Goal: Task Accomplishment & Management: Manage account settings

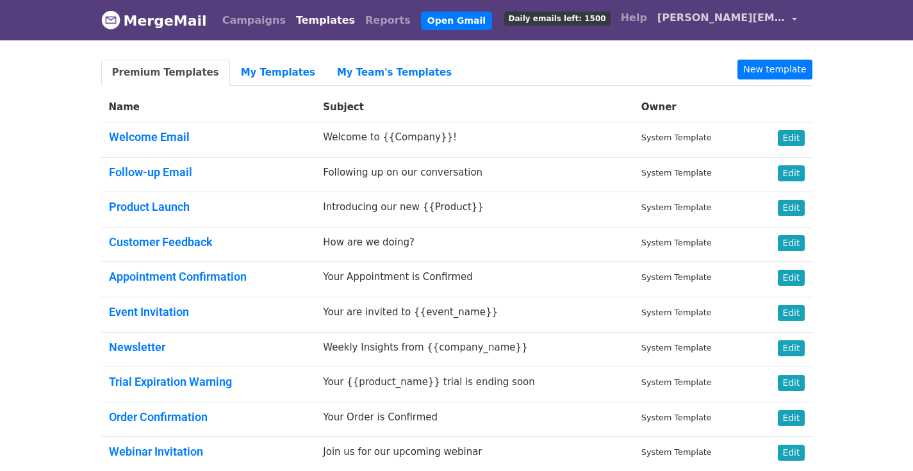
click at [655, 16] on link "[PERSON_NAME][EMAIL_ADDRESS][PERSON_NAME][DOMAIN_NAME]" at bounding box center [727, 20] width 150 height 30
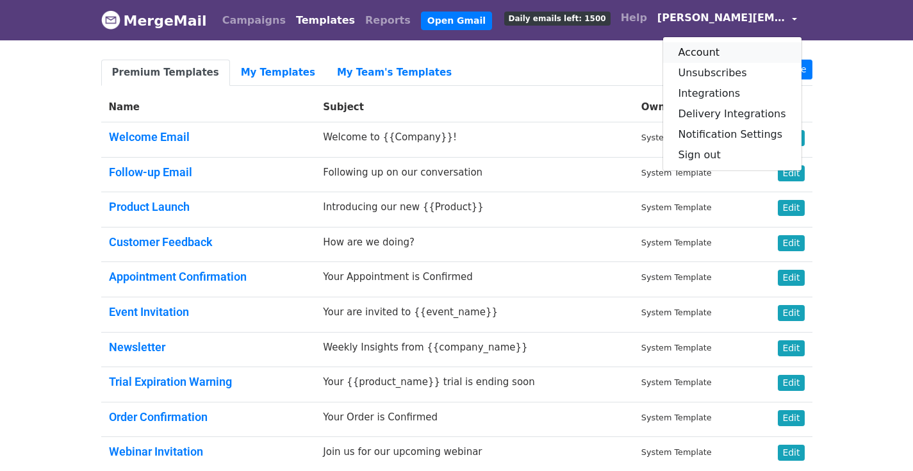
click at [705, 56] on link "Account" at bounding box center [732, 52] width 138 height 20
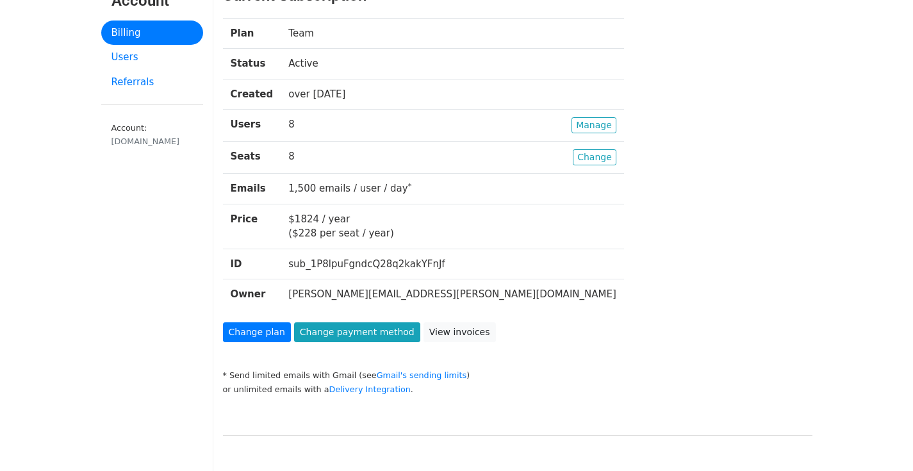
scroll to position [75, 0]
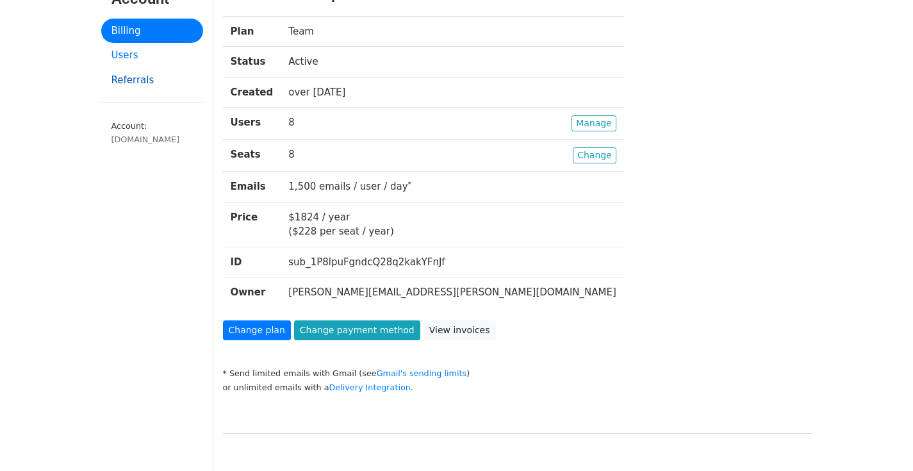
click at [151, 69] on link "Referrals" at bounding box center [152, 80] width 102 height 25
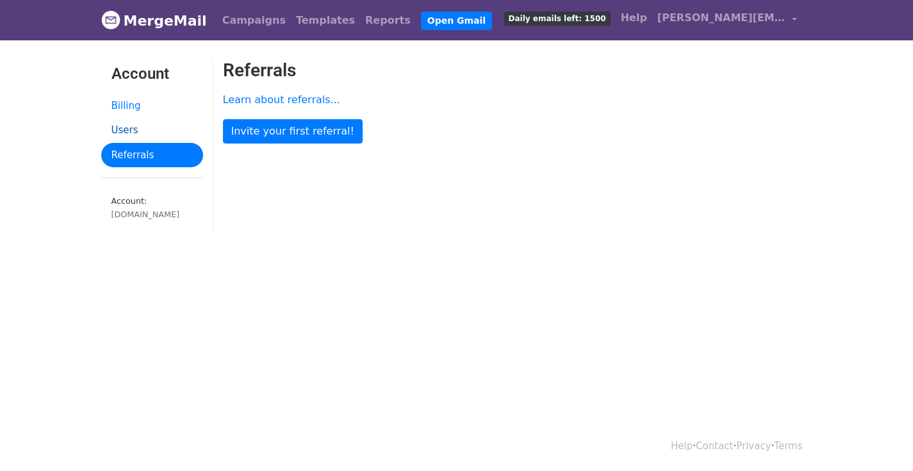
click at [120, 127] on link "Users" at bounding box center [152, 130] width 102 height 25
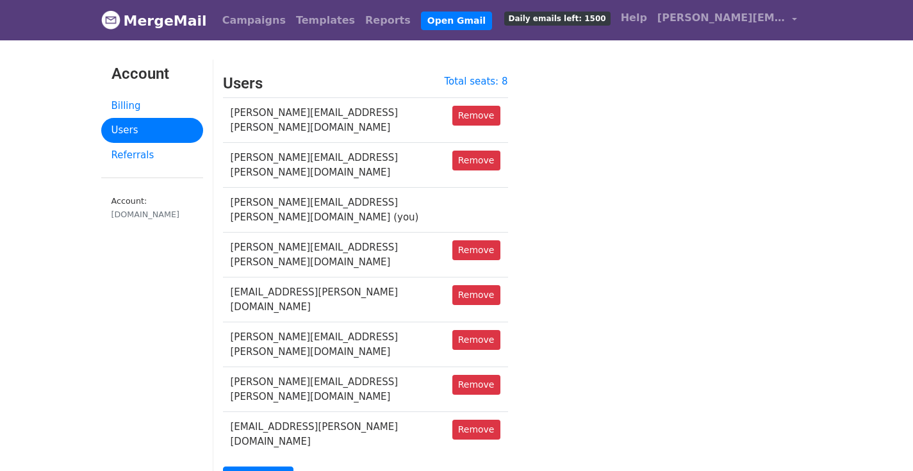
scroll to position [1, 0]
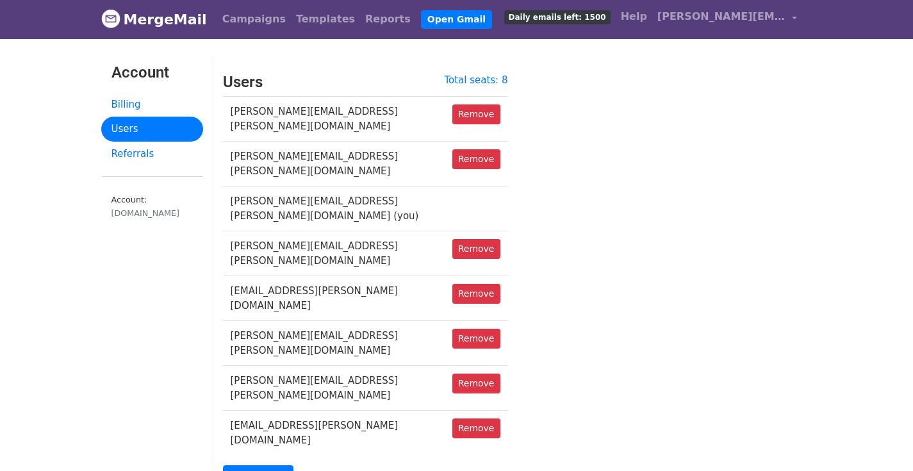
click at [265, 114] on td "andrew.robitaille@doordash.com" at bounding box center [334, 119] width 222 height 45
click at [265, 114] on td "[PERSON_NAME][EMAIL_ADDRESS][PERSON_NAME][DOMAIN_NAME]" at bounding box center [334, 119] width 222 height 45
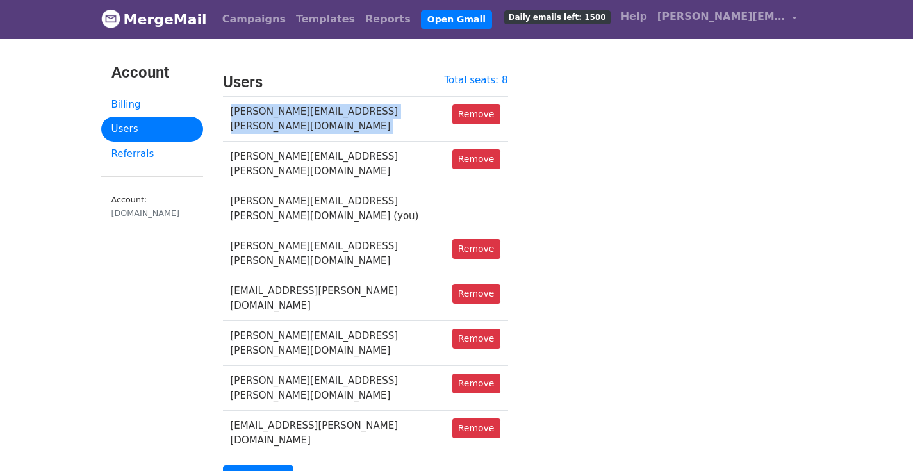
click at [265, 114] on td "[PERSON_NAME][EMAIL_ADDRESS][PERSON_NAME][DOMAIN_NAME]" at bounding box center [334, 119] width 222 height 45
click at [263, 465] on link "Invite user" at bounding box center [258, 477] width 71 height 24
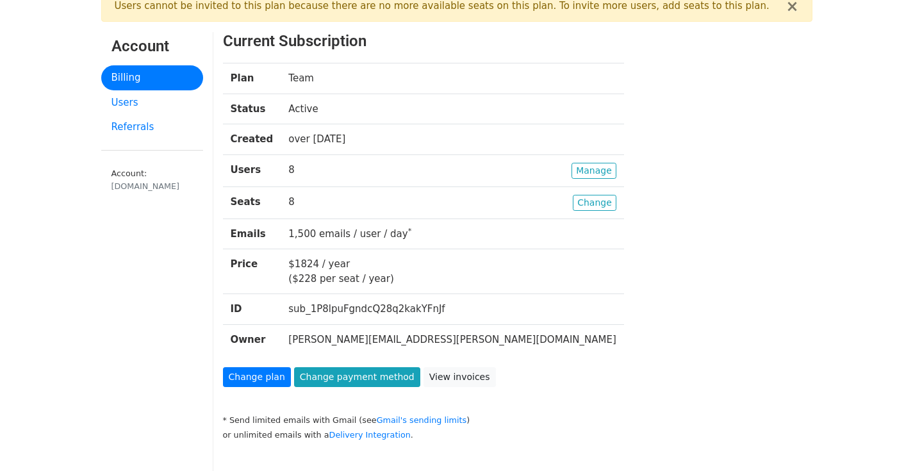
scroll to position [74, 0]
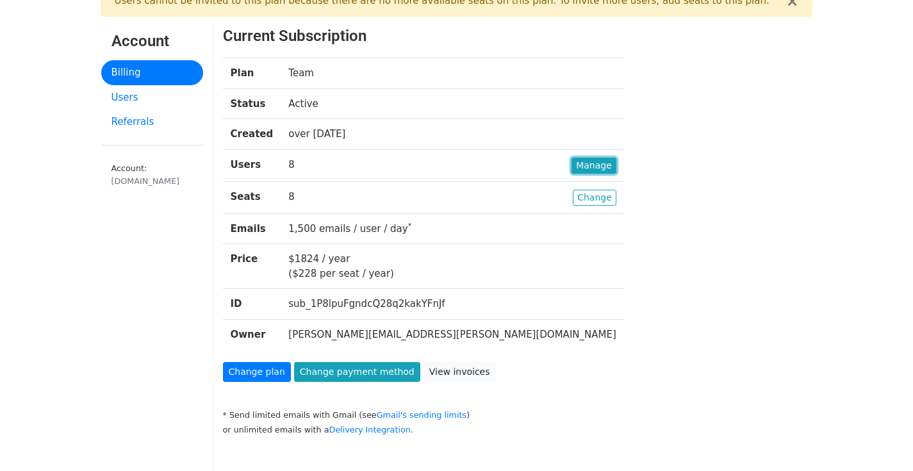
click at [571, 168] on link "Manage" at bounding box center [593, 166] width 45 height 16
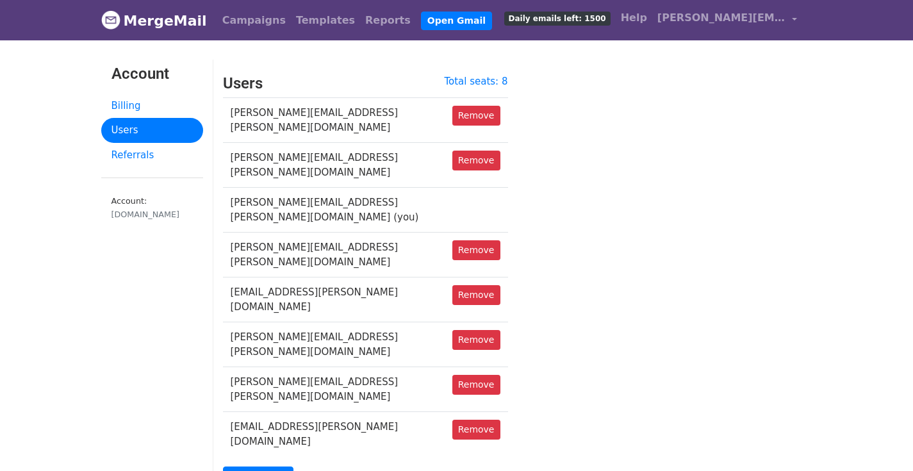
click at [183, 135] on link "Users" at bounding box center [152, 130] width 102 height 25
click at [156, 105] on link "Billing" at bounding box center [152, 106] width 102 height 25
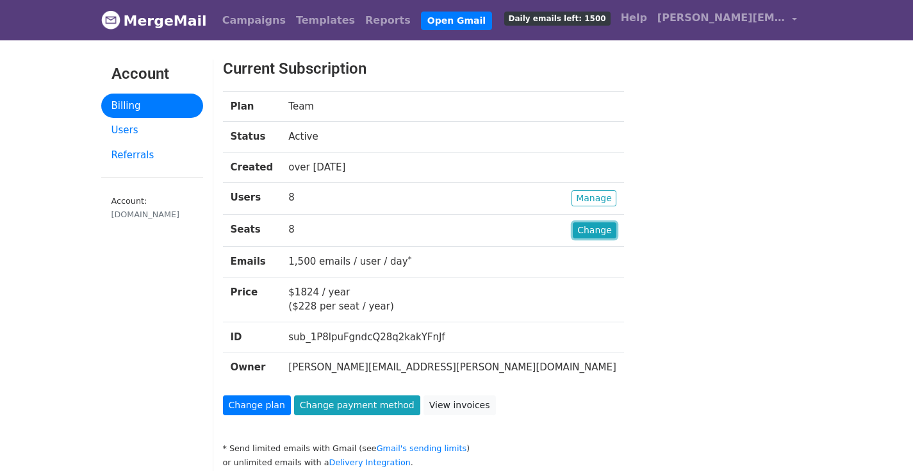
click at [573, 223] on link "Change" at bounding box center [595, 230] width 44 height 16
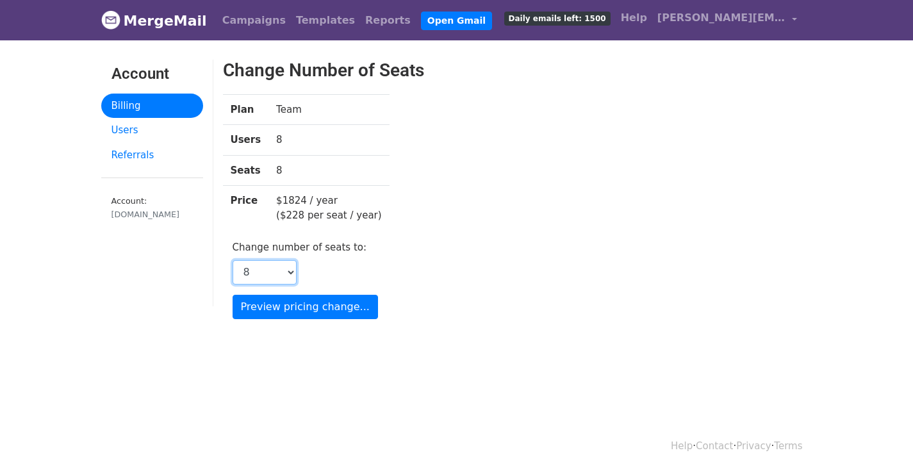
click at [275, 275] on select "1 2 3 4 5 6 7 8 9 10 11 12 13 14 15 16 17 18 19 20 21 22 23 24 25 26 27 28 29 3…" at bounding box center [265, 272] width 64 height 24
select select "9"
click at [233, 260] on select "1 2 3 4 5 6 7 8 9 10 11 12 13 14 15 16 17 18 19 20 21 22 23 24 25 26 27 28 29 3…" at bounding box center [265, 272] width 64 height 24
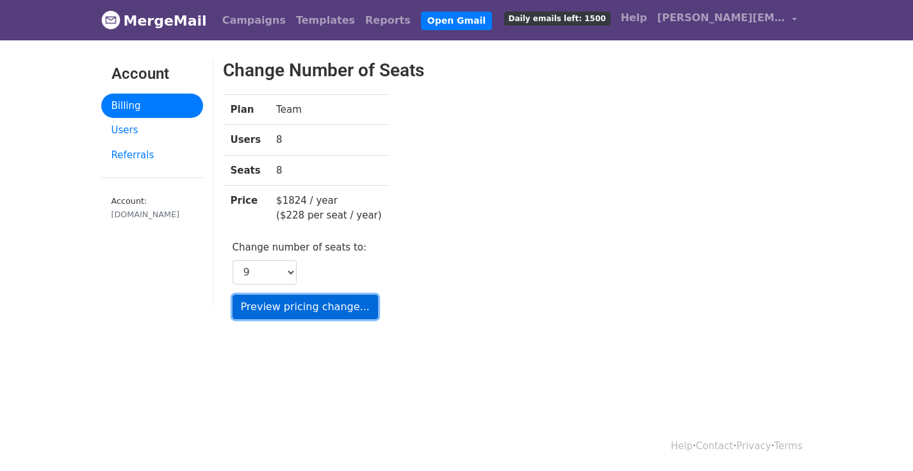
click at [300, 308] on input "Preview pricing change..." at bounding box center [305, 307] width 145 height 24
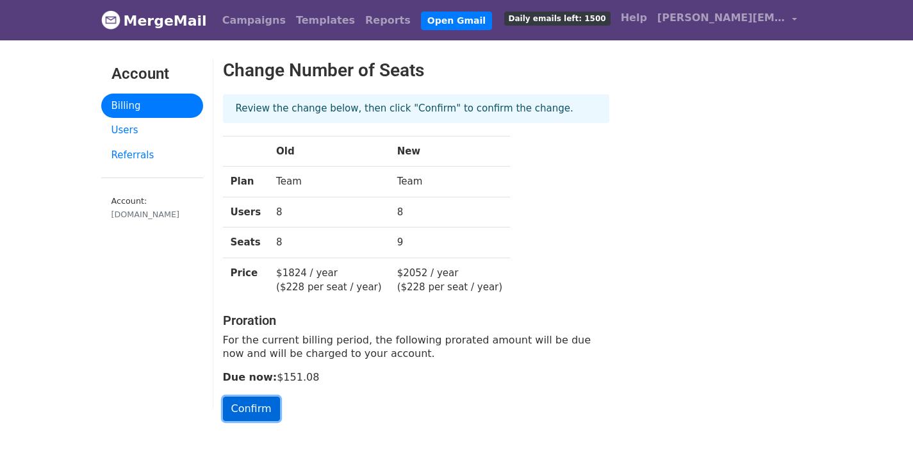
click at [237, 413] on input "Confirm" at bounding box center [251, 408] width 57 height 24
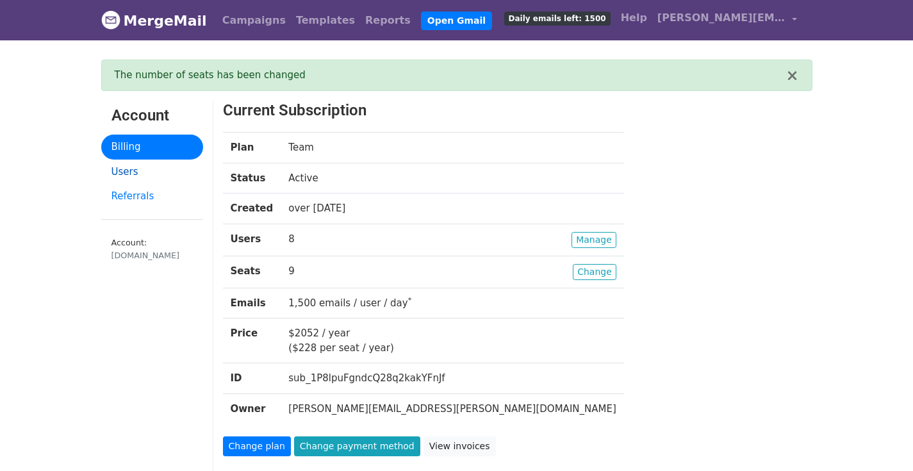
click at [163, 170] on link "Users" at bounding box center [152, 171] width 102 height 25
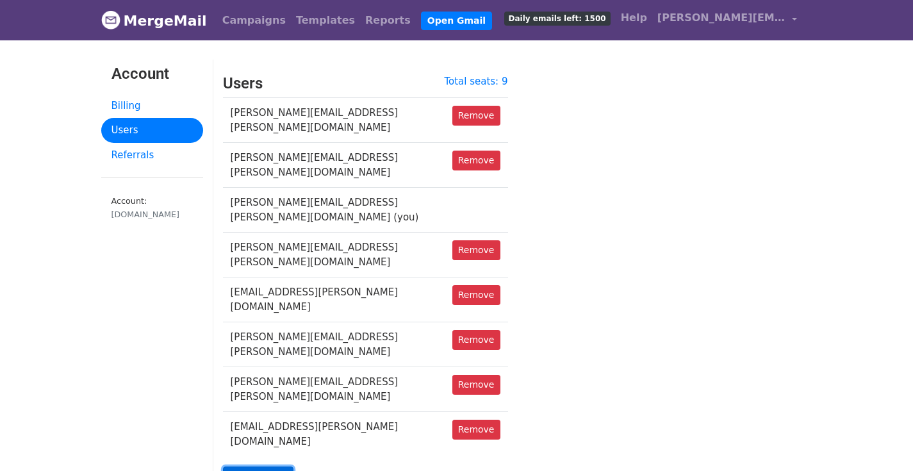
click at [240, 466] on link "Invite user" at bounding box center [258, 478] width 71 height 24
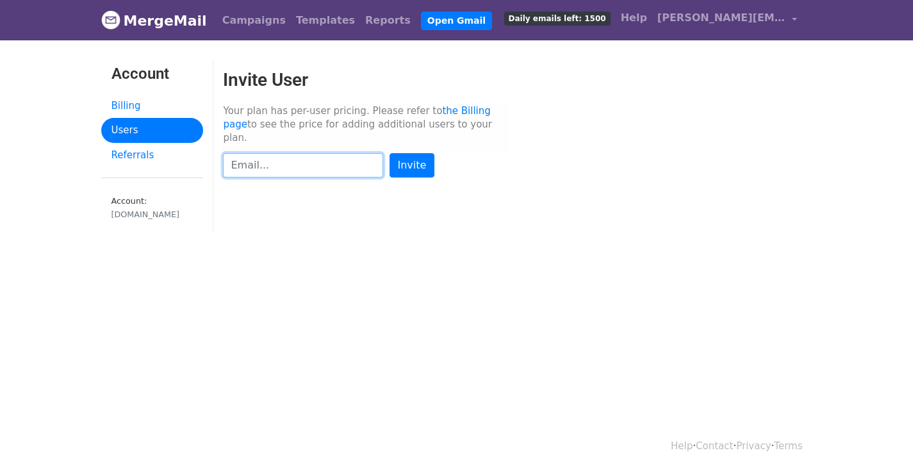
click at [298, 153] on input "text" at bounding box center [303, 165] width 160 height 24
click at [320, 153] on input "[EMAIL_ADDRESS][PERSON_NAME][DOMAIN_NAME]" at bounding box center [303, 165] width 160 height 24
paste input "text"
type input "[EMAIL_ADDRESS][PERSON_NAME][DOMAIN_NAME]"
click at [415, 153] on input "Invite" at bounding box center [411, 165] width 45 height 24
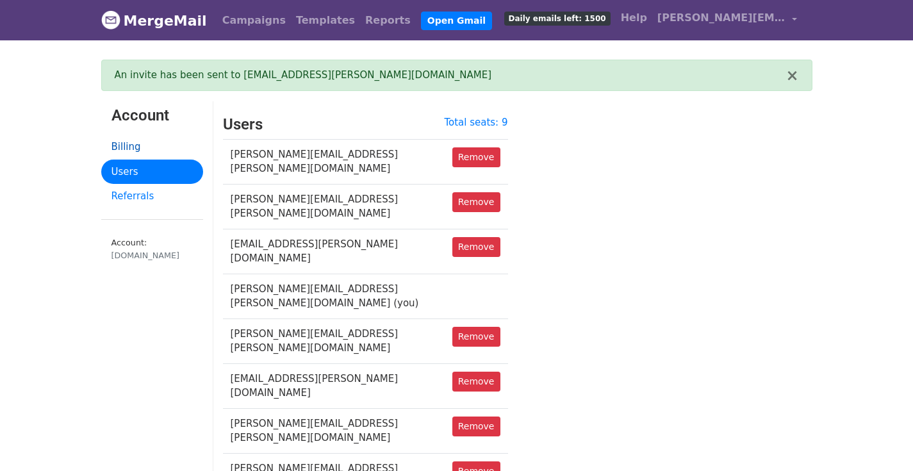
click at [158, 143] on link "Billing" at bounding box center [152, 147] width 102 height 25
